Goal: Task Accomplishment & Management: Manage account settings

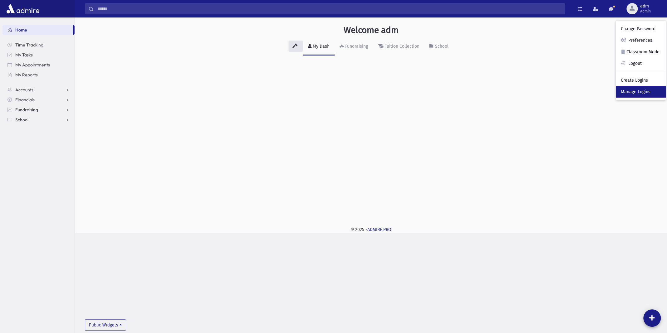
click at [625, 93] on link "Manage Logins" at bounding box center [641, 92] width 50 height 12
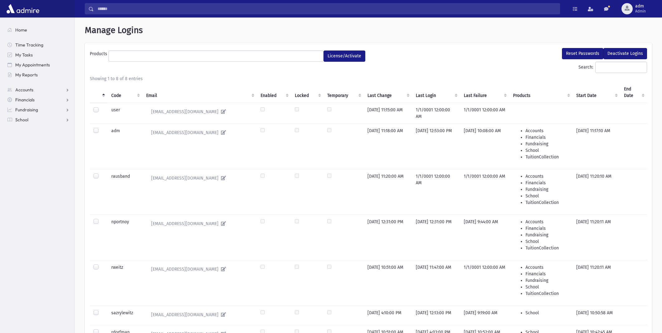
select select
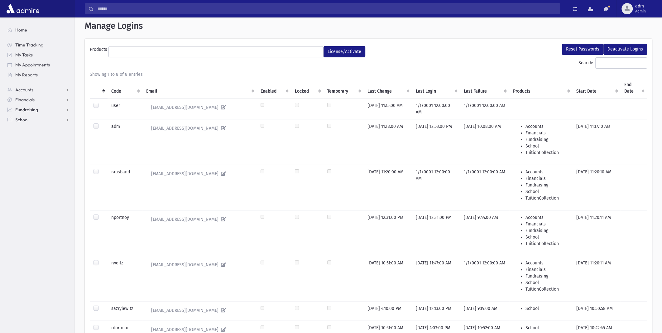
scroll to position [31, 0]
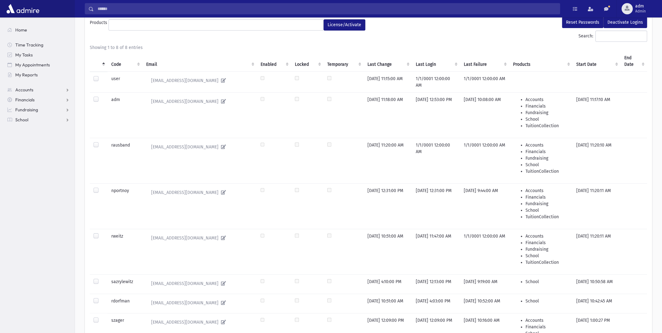
click at [101, 278] on label at bounding box center [101, 278] width 0 height 0
click at [587, 22] on button "Reset Passwords" at bounding box center [582, 22] width 41 height 11
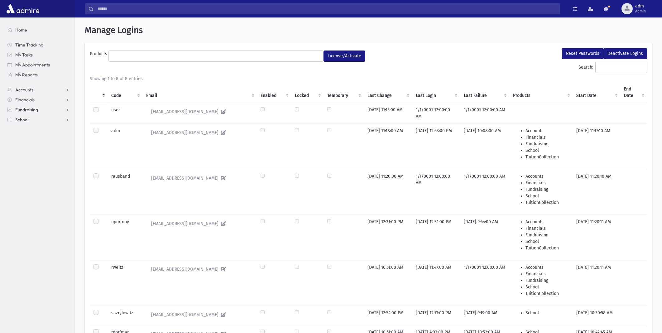
select select
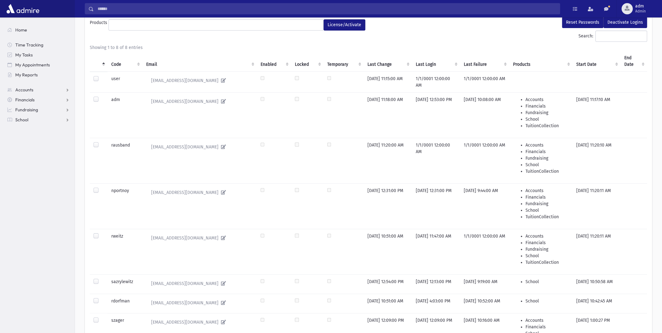
scroll to position [31, 0]
